Goal: Check status: Check status

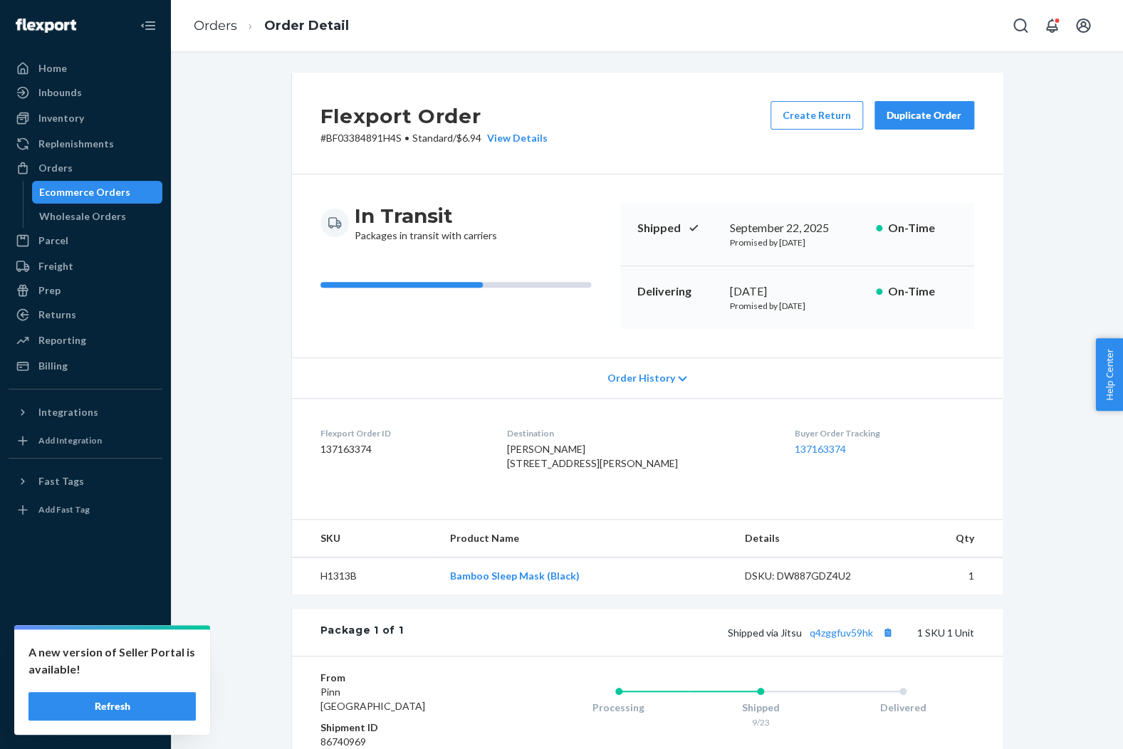
scroll to position [32, 0]
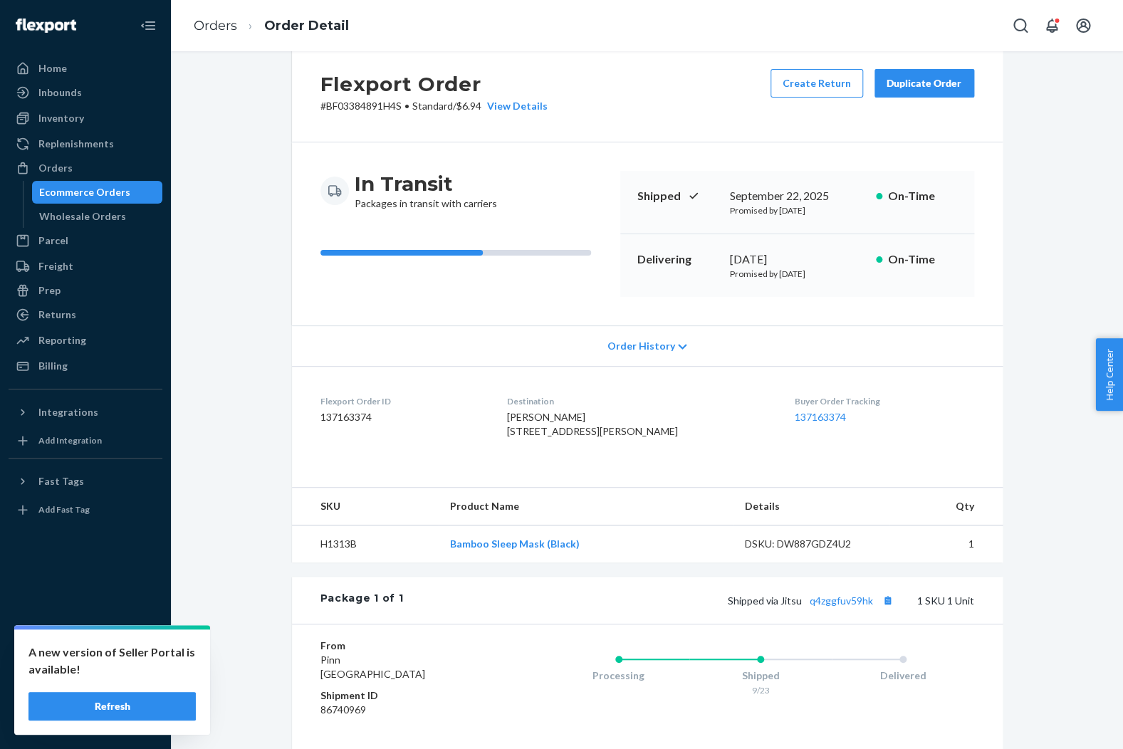
click at [131, 190] on div "Ecommerce Orders" at bounding box center [97, 192] width 128 height 20
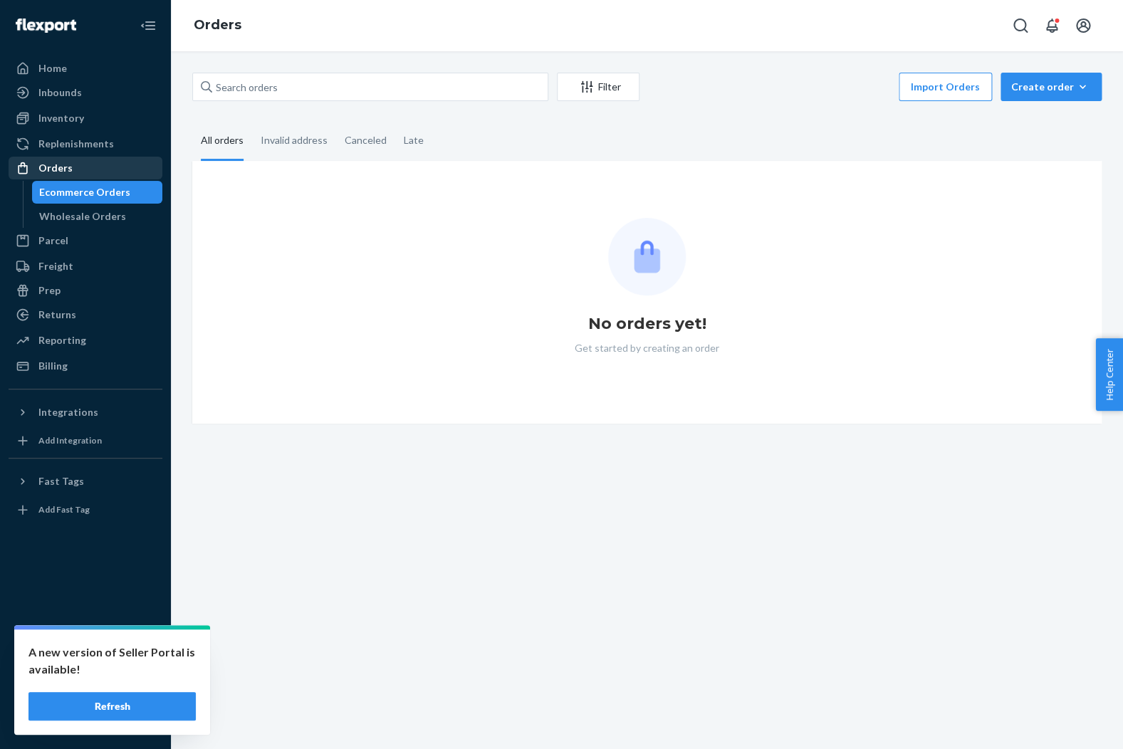
click at [96, 172] on div "Orders" at bounding box center [85, 168] width 151 height 20
click at [147, 705] on button "Refresh" at bounding box center [111, 706] width 167 height 28
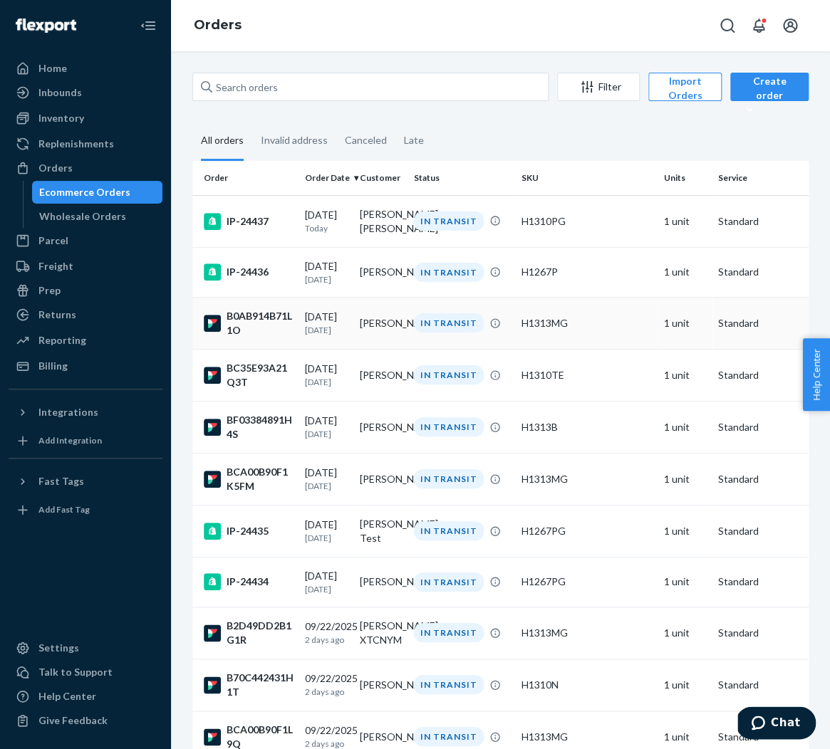
click at [395, 342] on td "[PERSON_NAME]" at bounding box center [381, 323] width 55 height 52
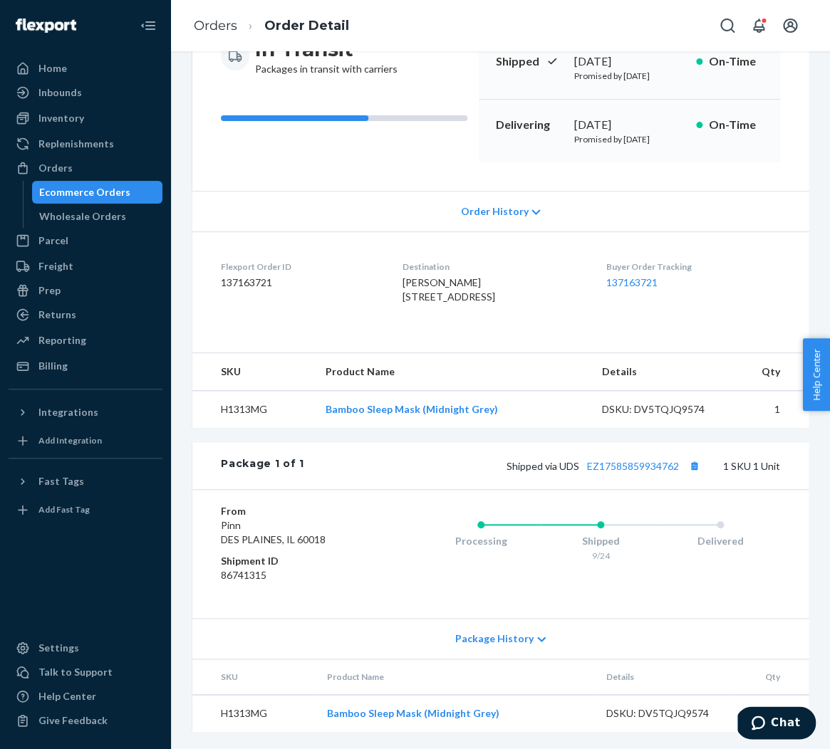
scroll to position [204, 0]
click at [209, 20] on link "Orders" at bounding box center [215, 26] width 43 height 16
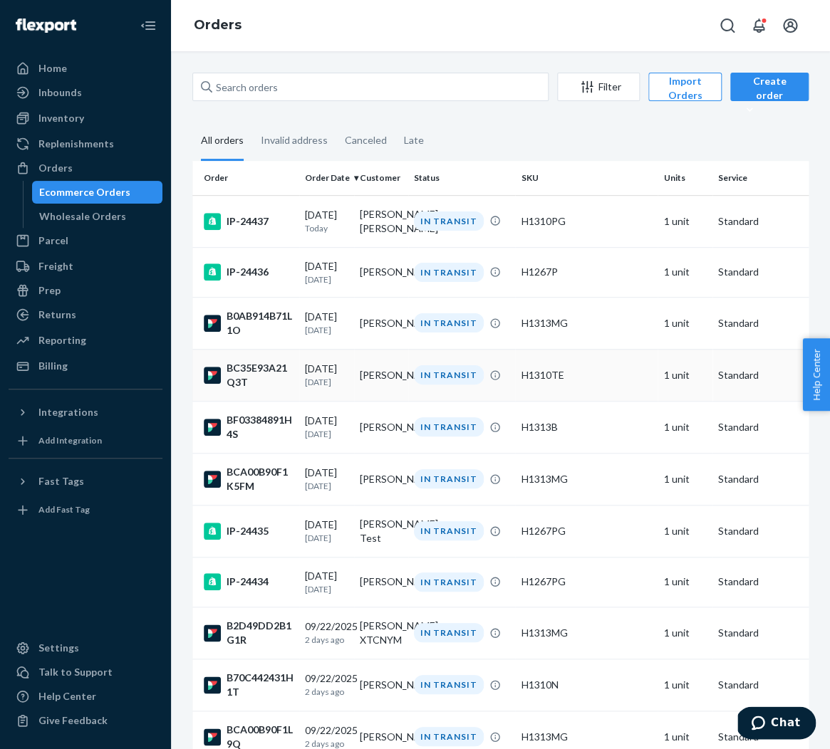
click at [345, 388] on div "[DATE] [DATE]" at bounding box center [326, 375] width 43 height 26
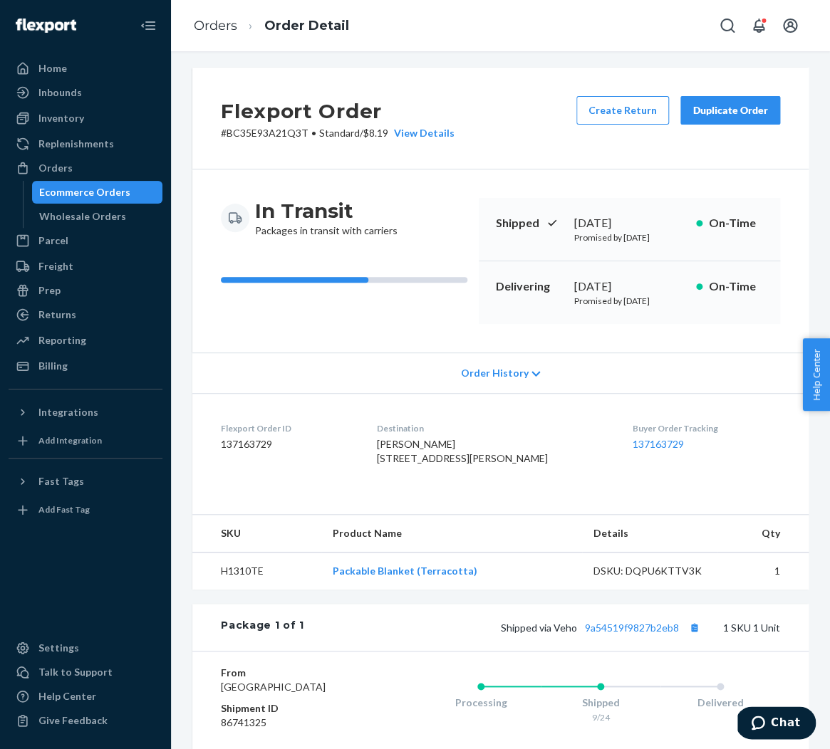
scroll to position [207, 0]
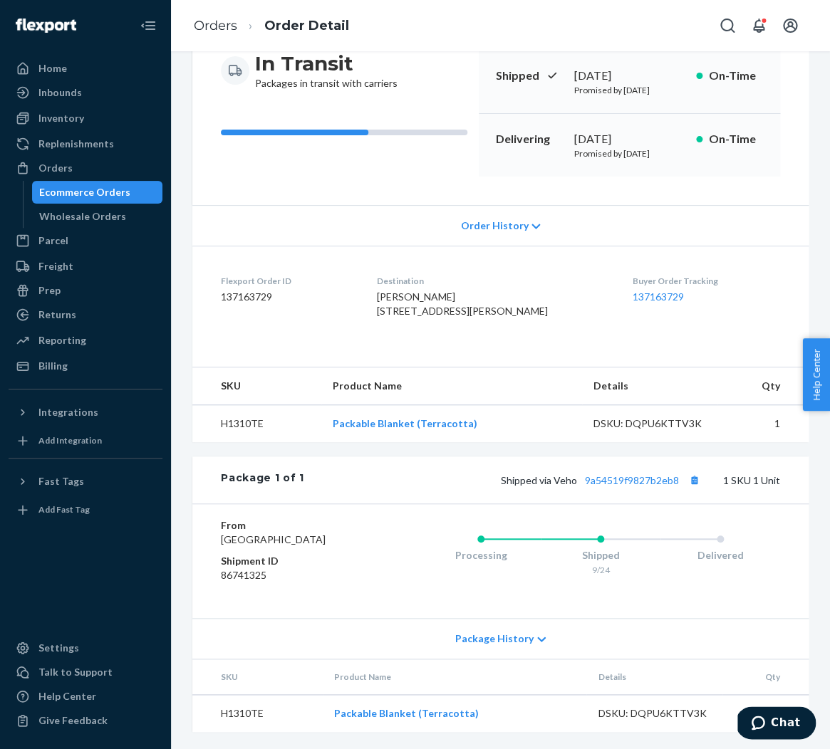
click at [221, 36] on ol "Orders Order Detail" at bounding box center [271, 26] width 178 height 42
click at [217, 28] on link "Orders" at bounding box center [215, 26] width 43 height 16
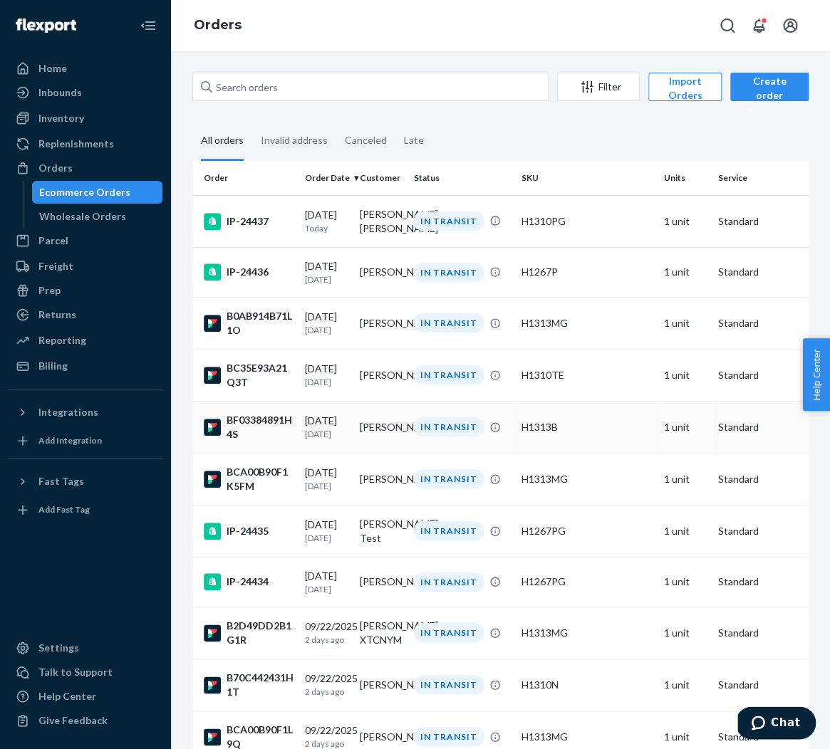
click at [266, 436] on div "BF03384891H4S" at bounding box center [249, 427] width 90 height 28
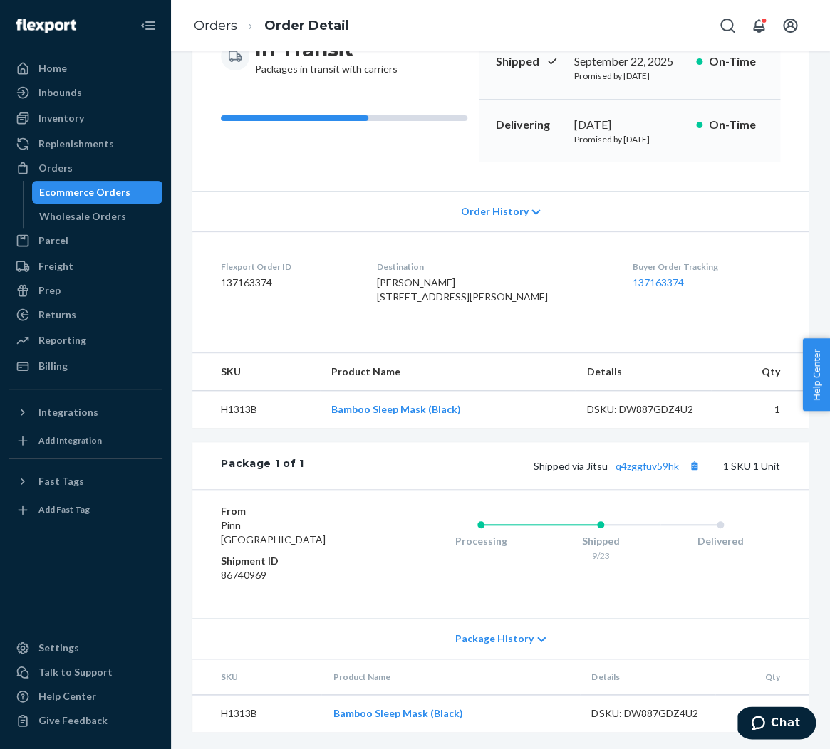
scroll to position [207, 0]
click at [74, 190] on div "Ecommerce Orders" at bounding box center [84, 192] width 91 height 14
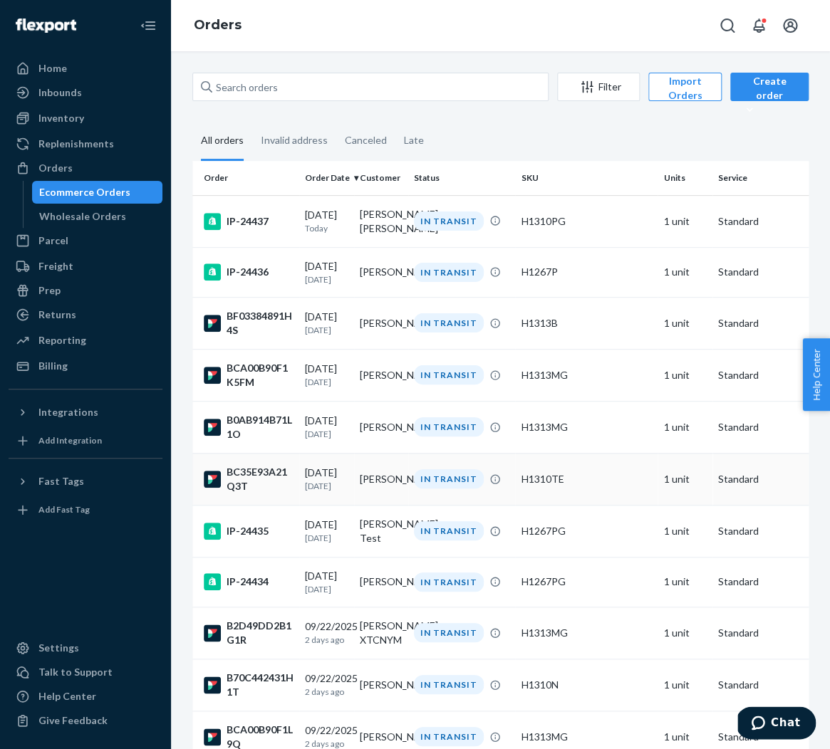
click at [251, 494] on div "BC35E93A21Q3T" at bounding box center [249, 479] width 90 height 28
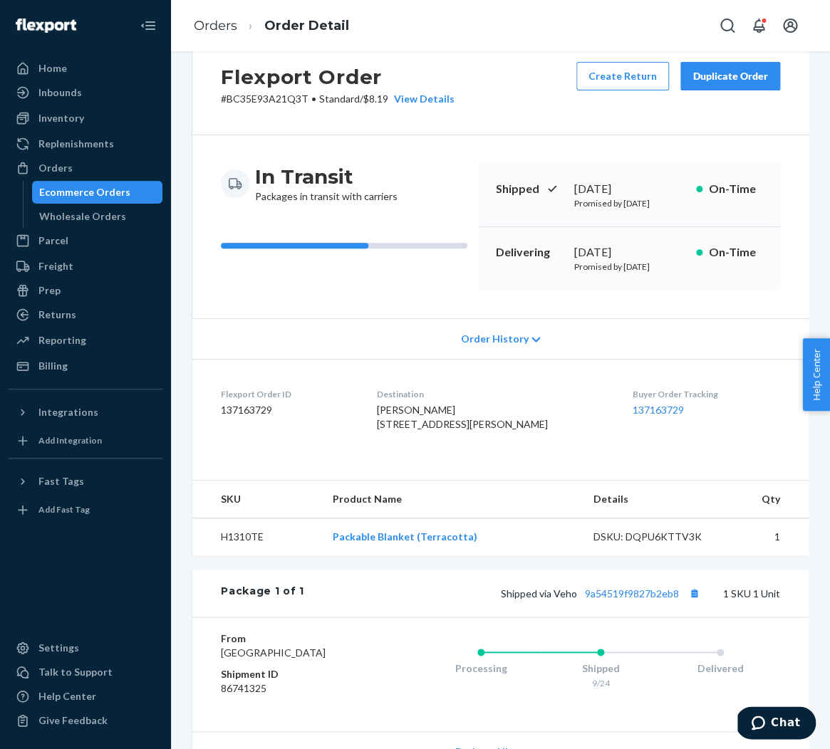
scroll to position [33, 0]
